Goal: Book appointment/travel/reservation

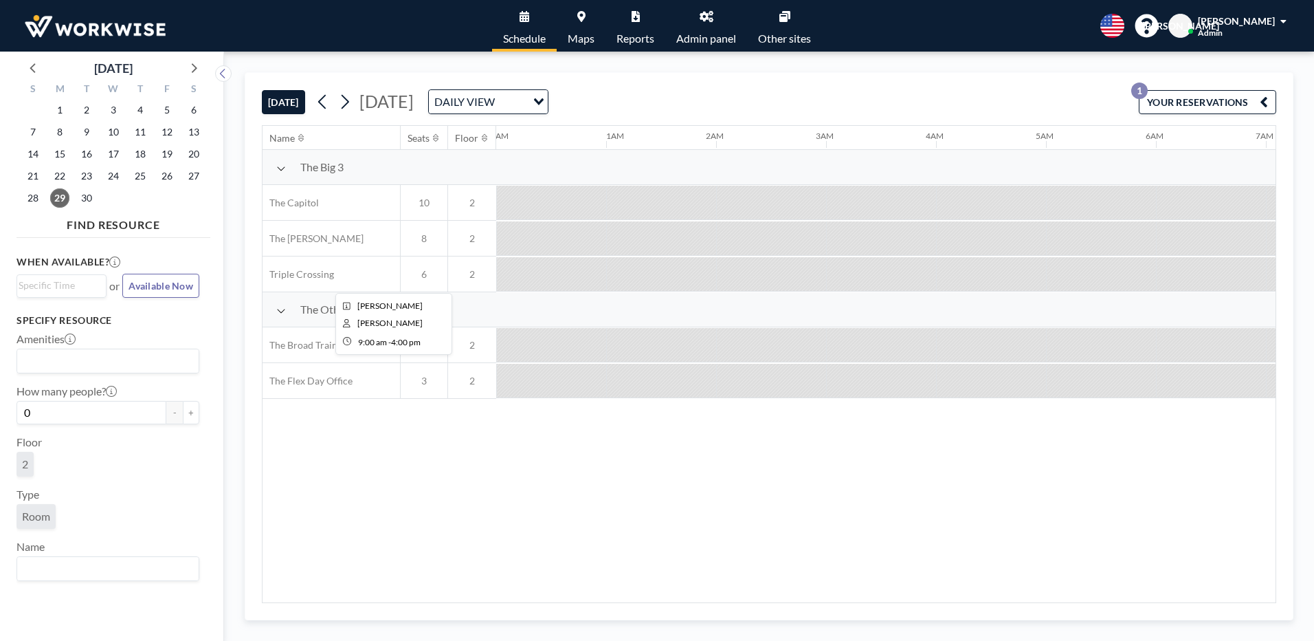
scroll to position [0, 1481]
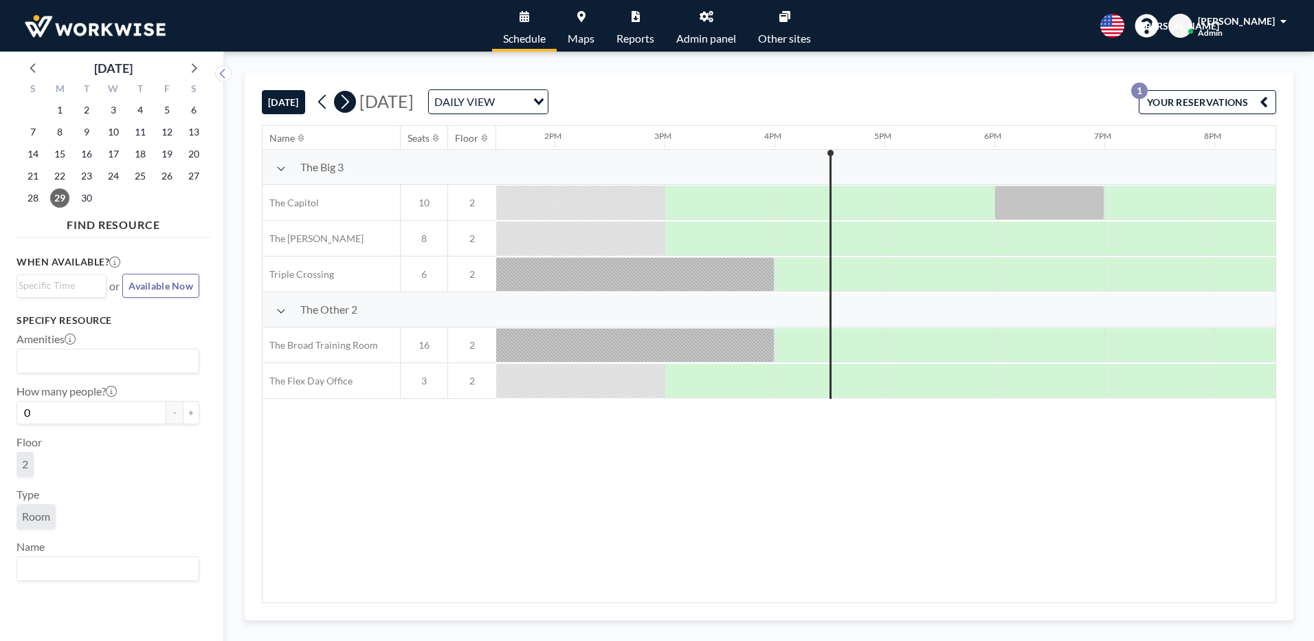
click at [350, 105] on icon at bounding box center [344, 101] width 13 height 21
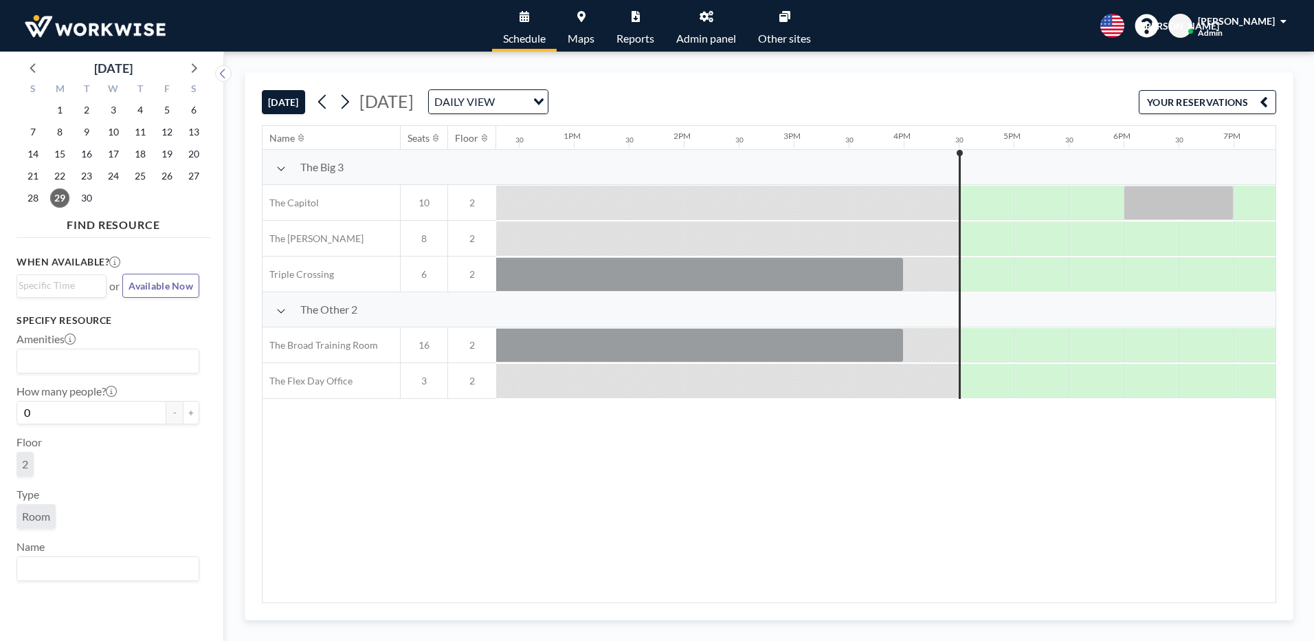
scroll to position [0, 1759]
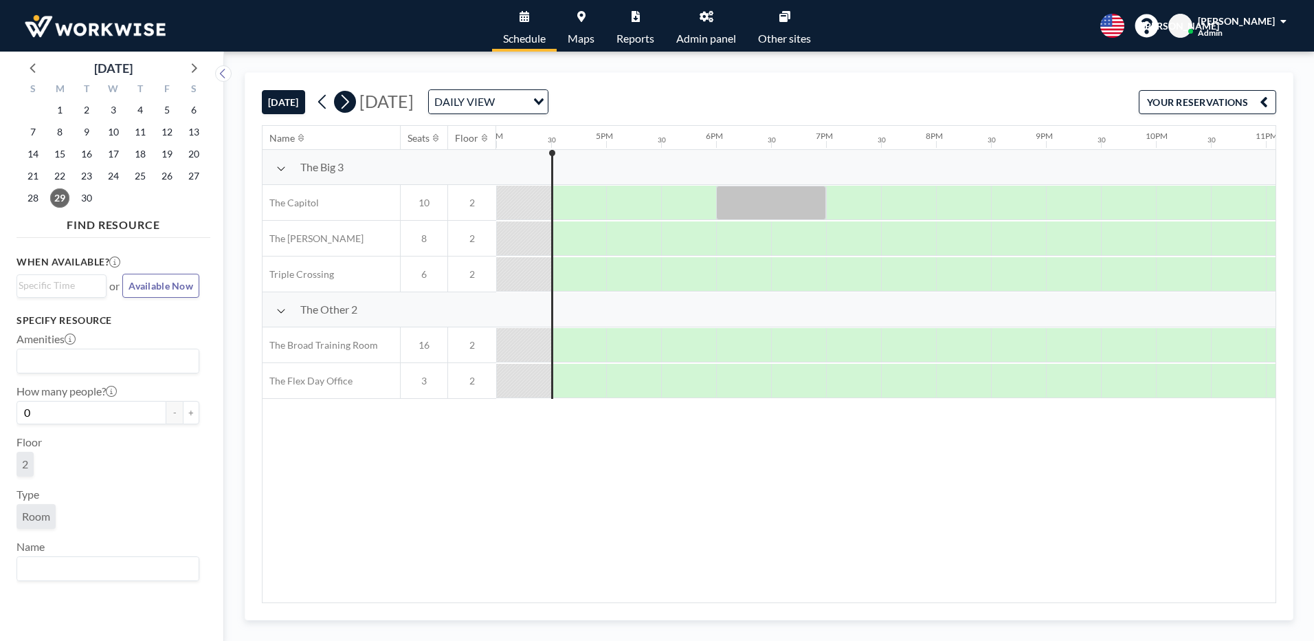
click at [343, 102] on icon at bounding box center [344, 101] width 13 height 21
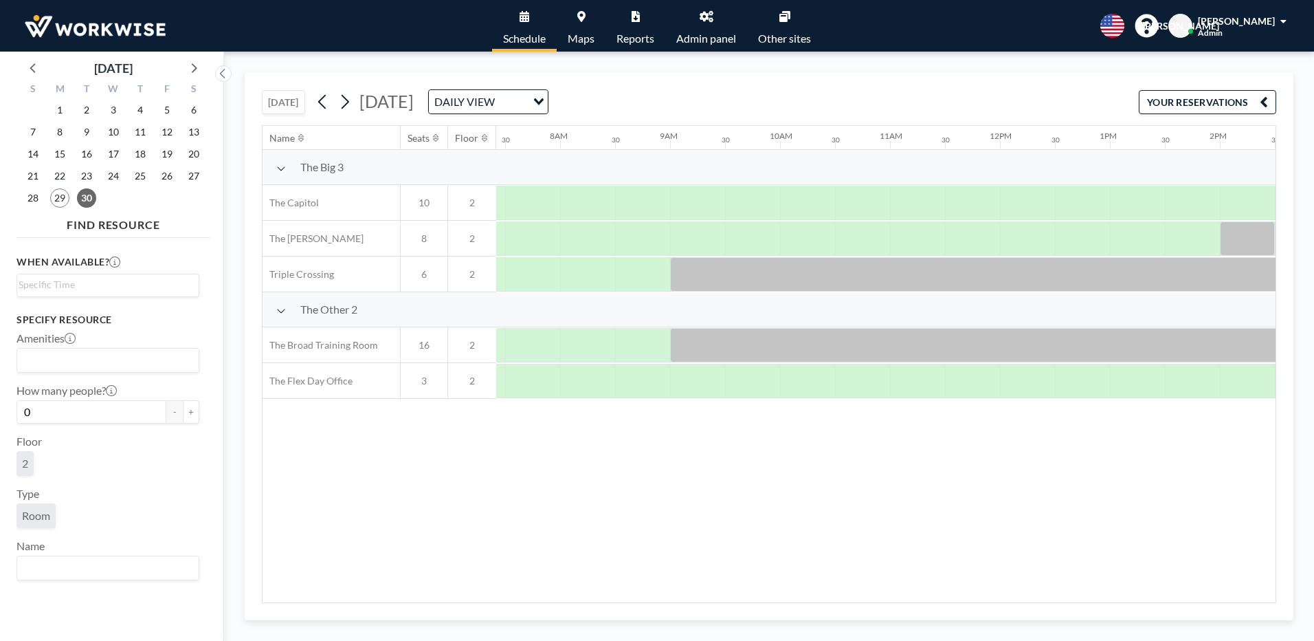
scroll to position [0, 880]
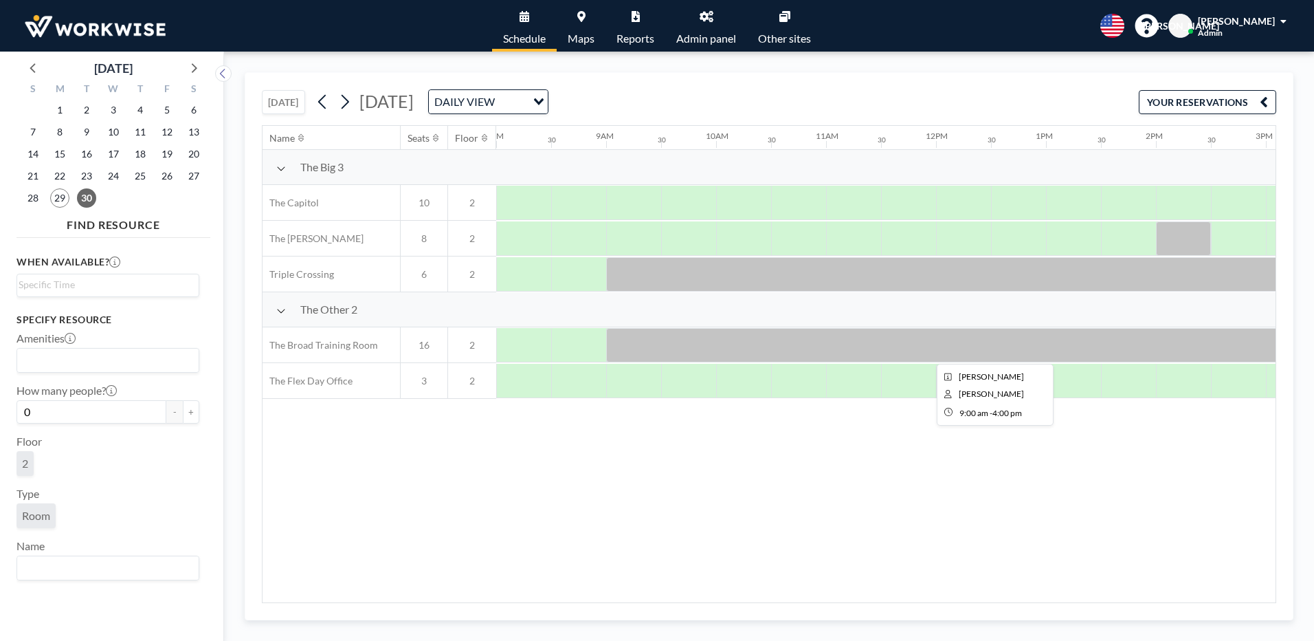
click at [666, 350] on div at bounding box center [991, 345] width 770 height 34
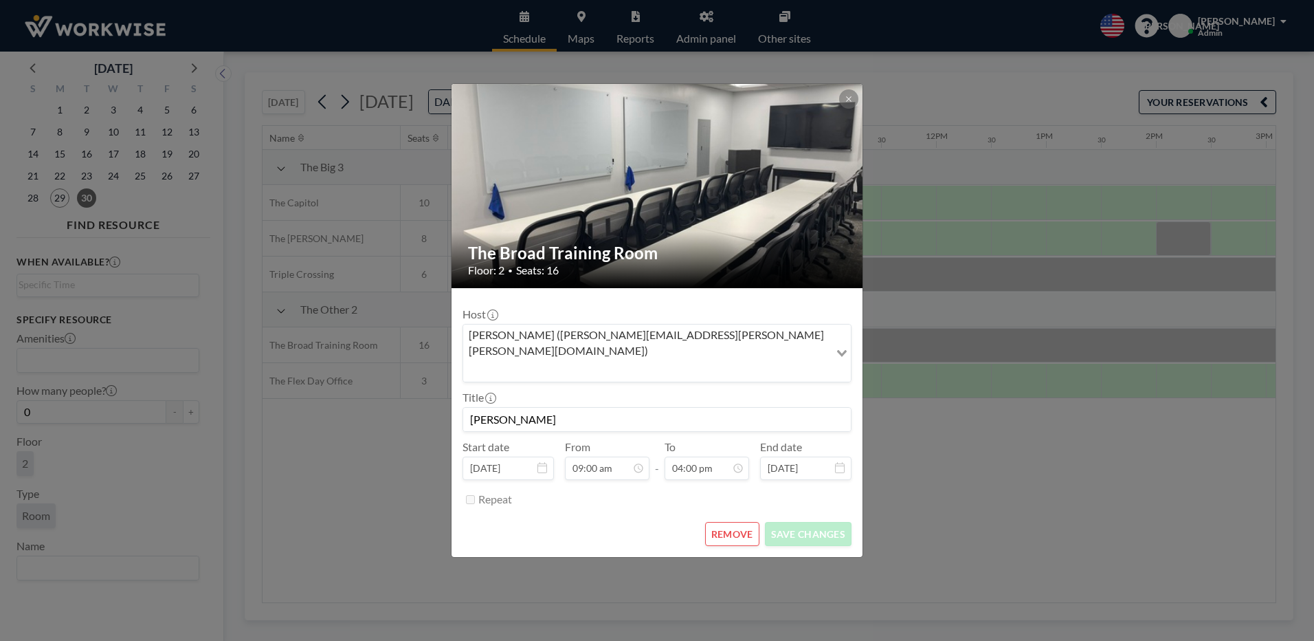
click at [731, 522] on button "REMOVE" at bounding box center [732, 534] width 54 height 24
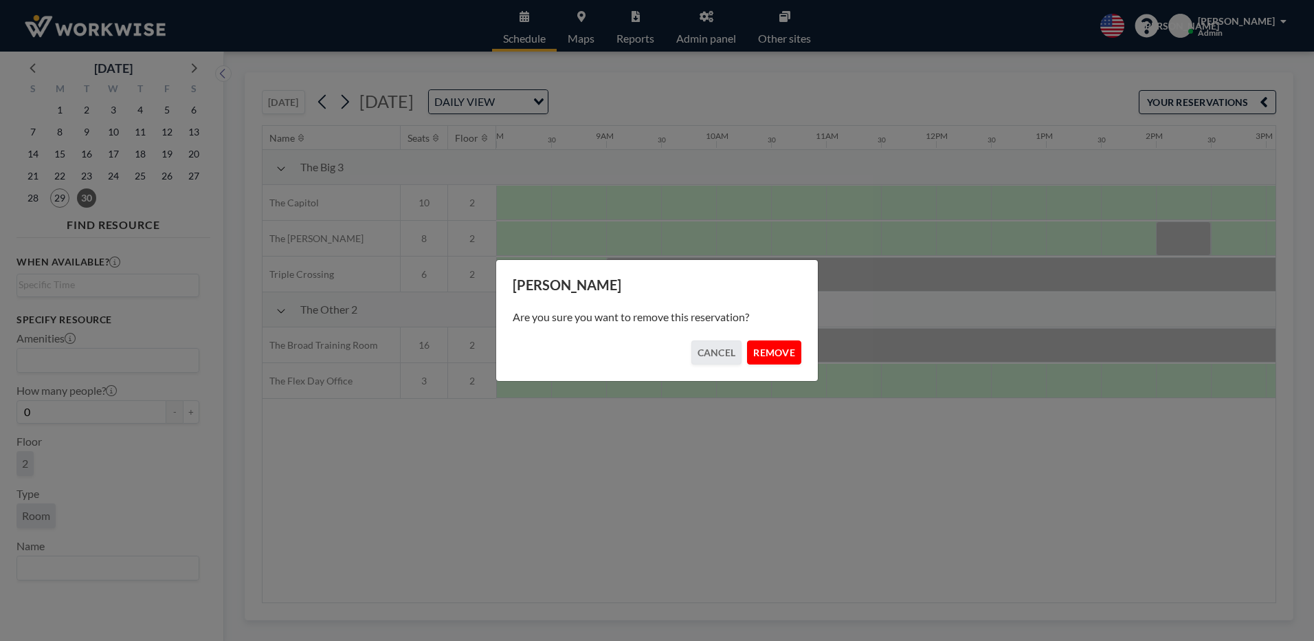
click at [766, 352] on button "REMOVE" at bounding box center [774, 352] width 54 height 24
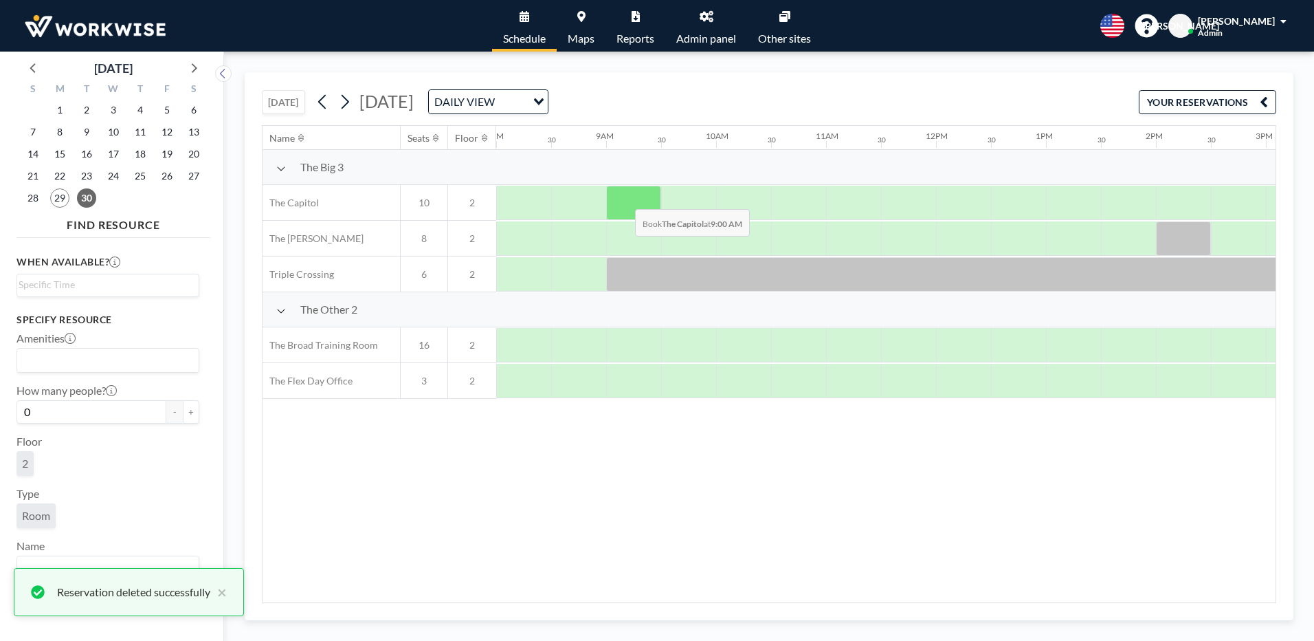
click at [624, 199] on div at bounding box center [633, 203] width 55 height 34
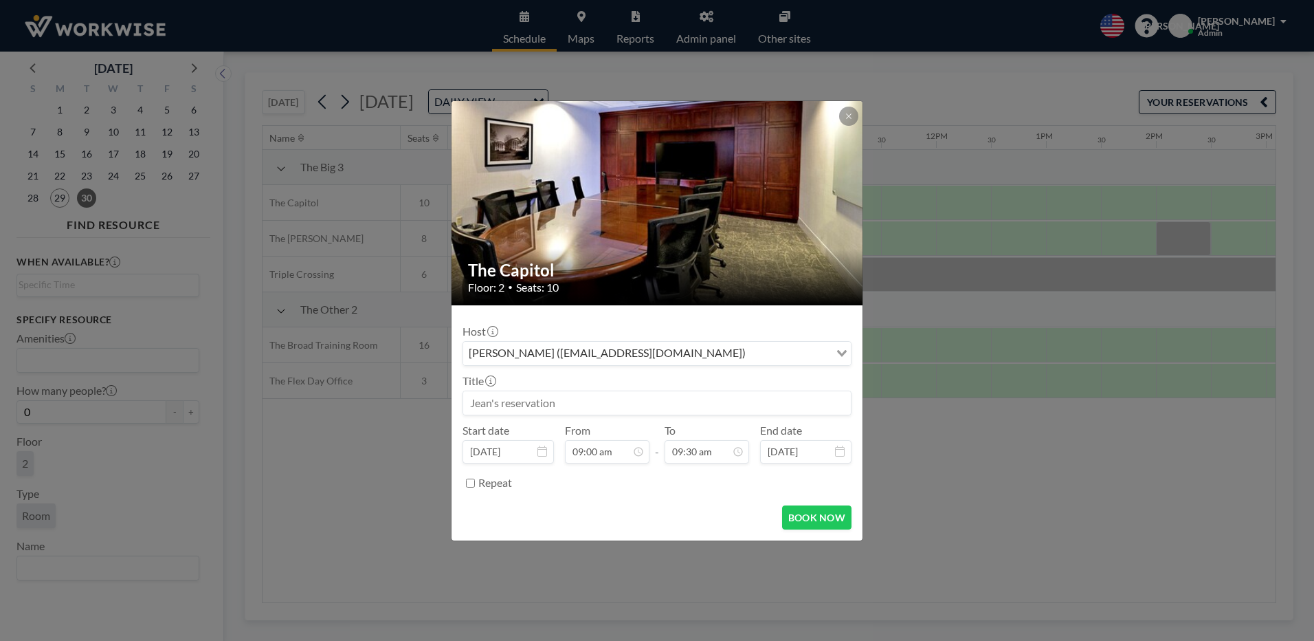
click at [594, 347] on div "[PERSON_NAME] ([EMAIL_ADDRESS][DOMAIN_NAME])" at bounding box center [646, 352] width 366 height 21
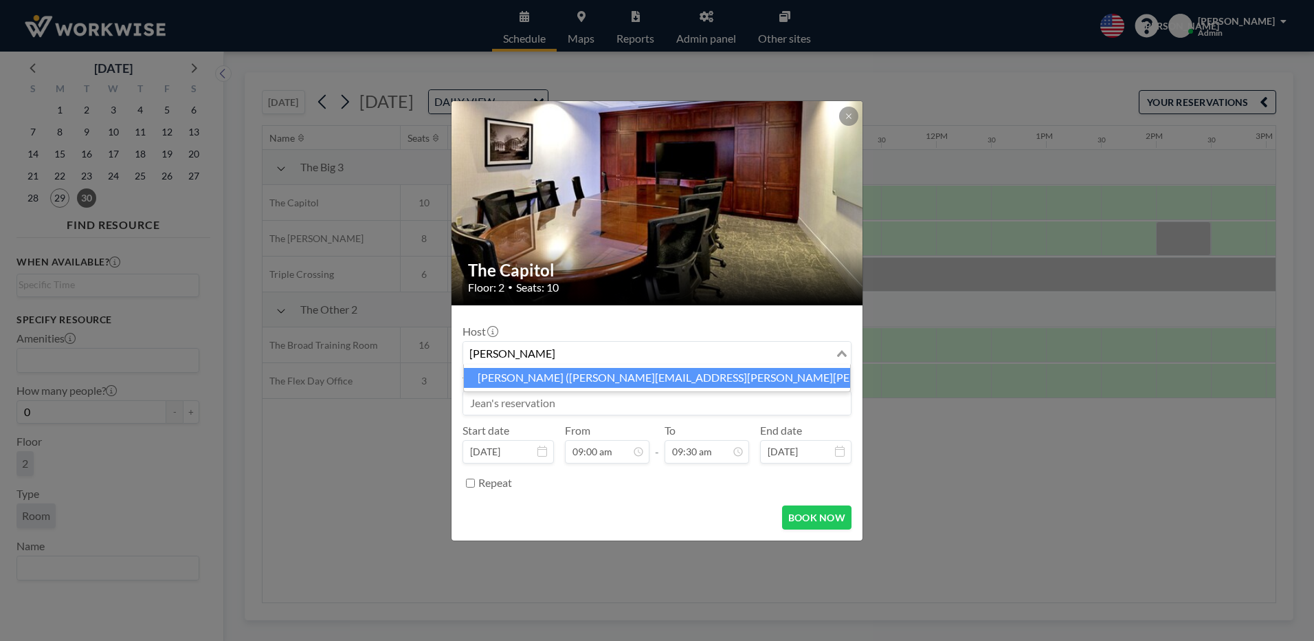
click at [585, 377] on li "[PERSON_NAME] ([PERSON_NAME][EMAIL_ADDRESS][PERSON_NAME][PERSON_NAME][DOMAIN_NA…" at bounding box center [657, 378] width 386 height 20
type input "[PERSON_NAME]"
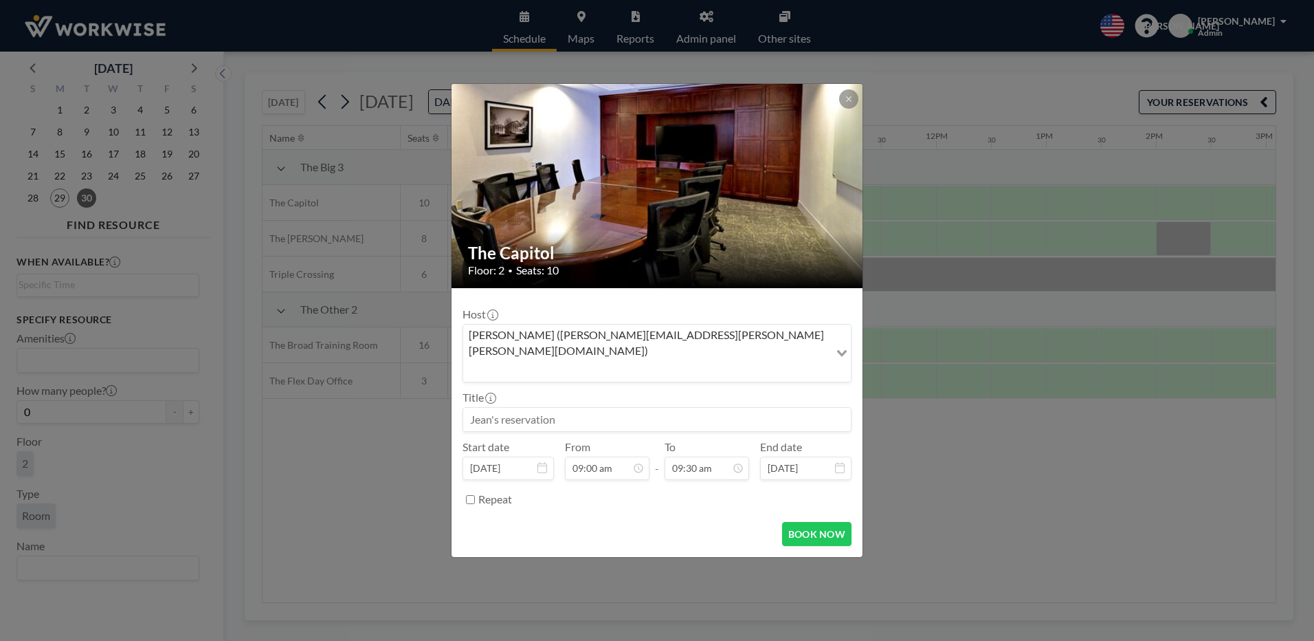
click at [571, 408] on input at bounding box center [657, 419] width 388 height 23
type input "[PERSON_NAME] In The Capitol"
click at [693, 456] on input "09:30 am" at bounding box center [707, 467] width 85 height 23
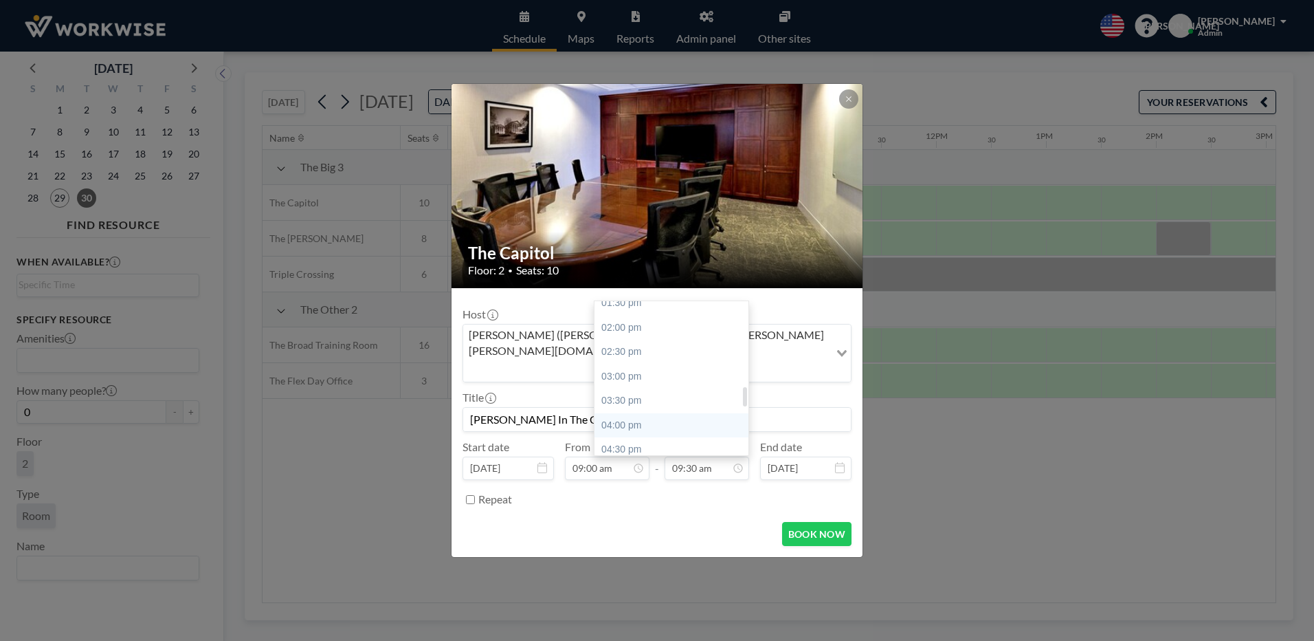
click at [638, 413] on div "04:00 pm" at bounding box center [674, 425] width 161 height 25
type input "04:00 pm"
click at [804, 522] on button "BOOK NOW" at bounding box center [816, 534] width 69 height 24
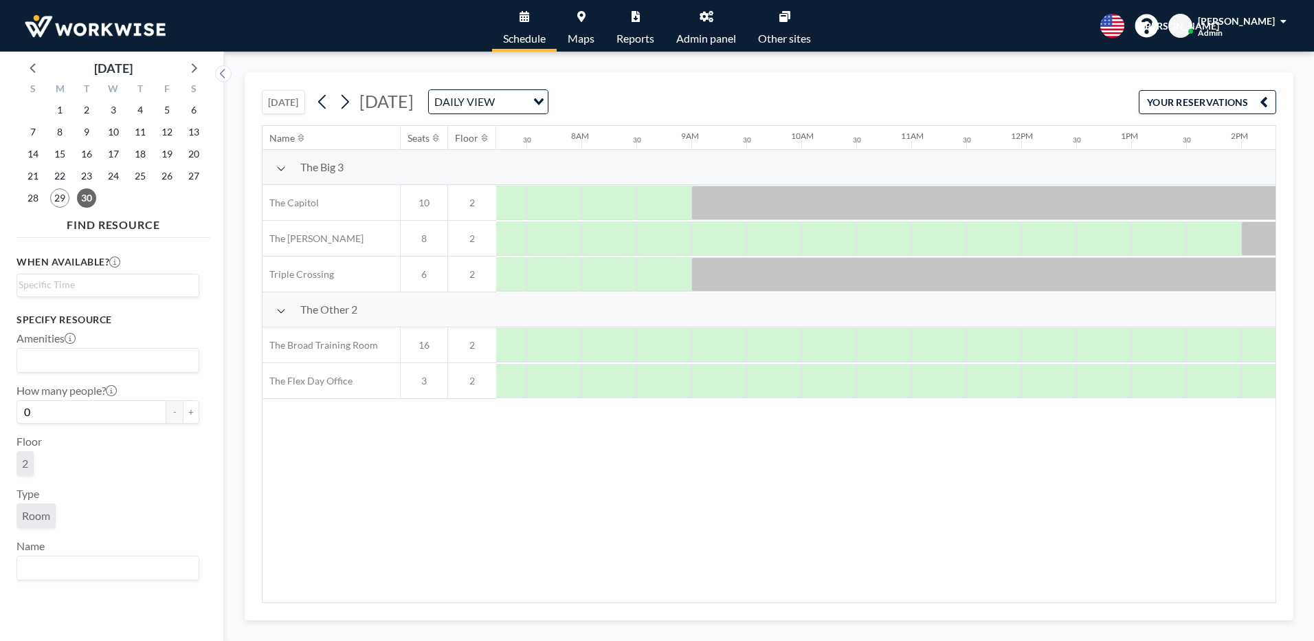
scroll to position [0, 880]
